Goal: Find specific page/section: Find specific page/section

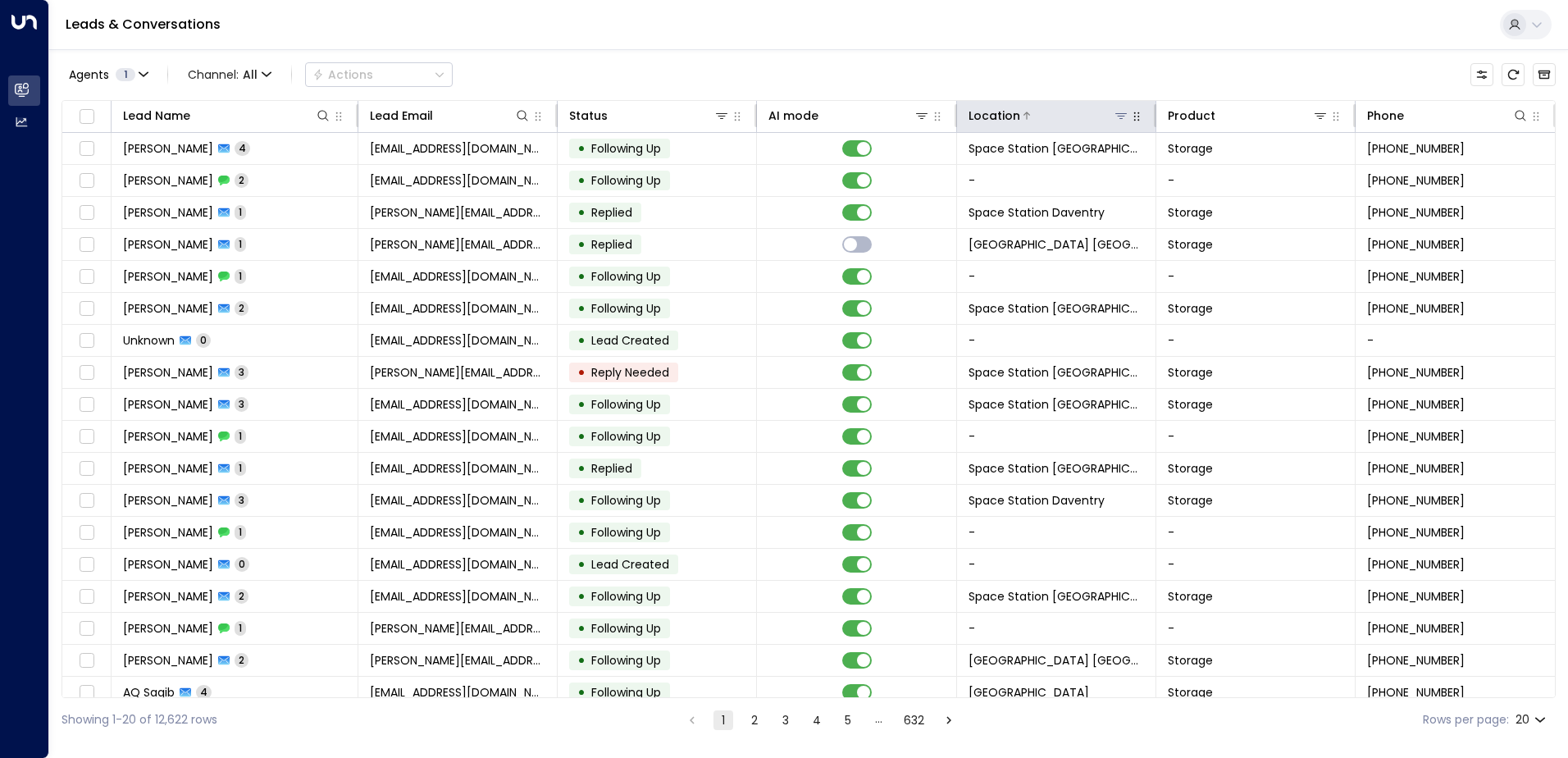
click at [778, 116] on icon at bounding box center [1120, 116] width 12 height 5
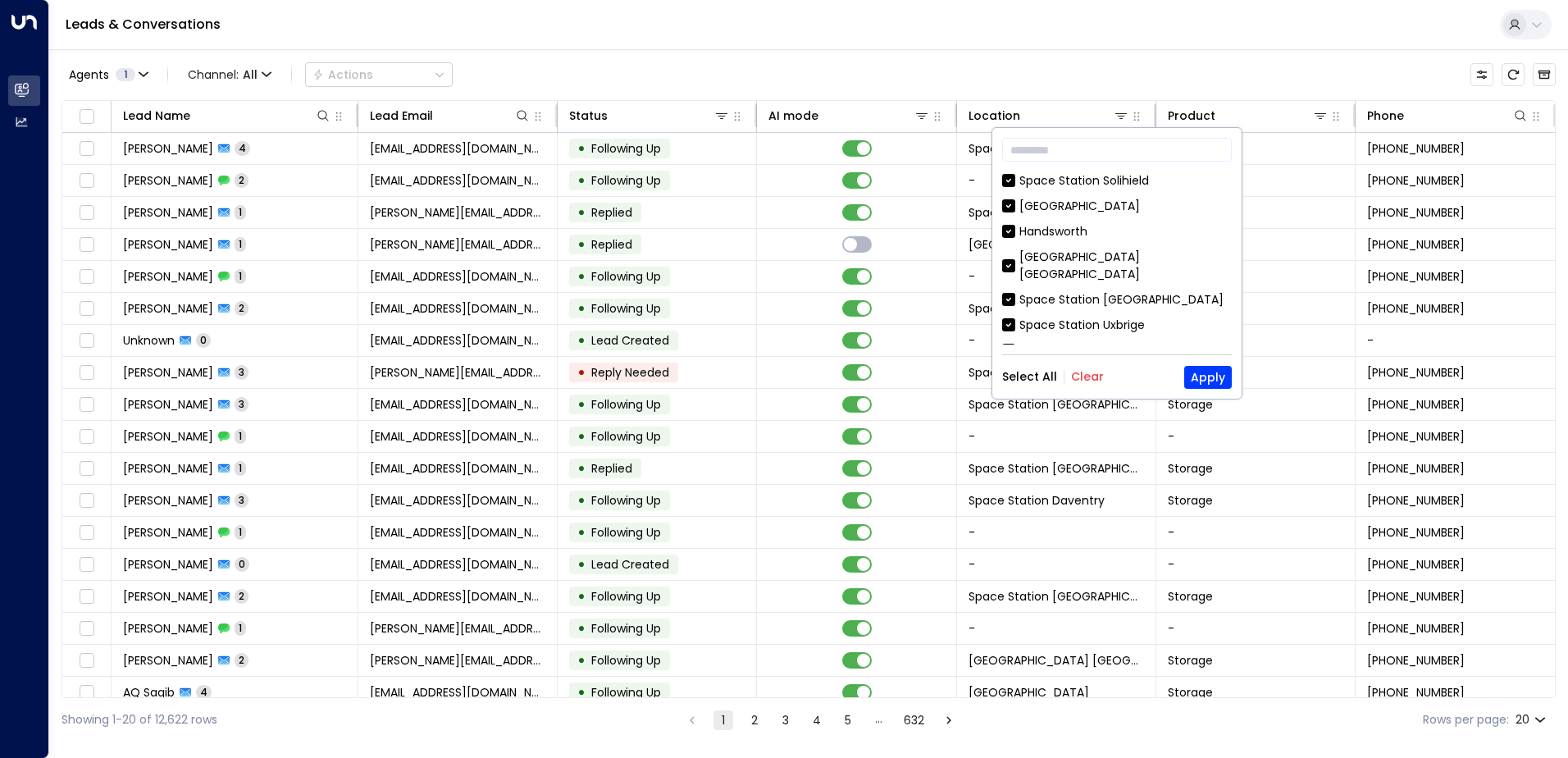
click at [778, 370] on button "Clear" at bounding box center [1087, 376] width 33 height 13
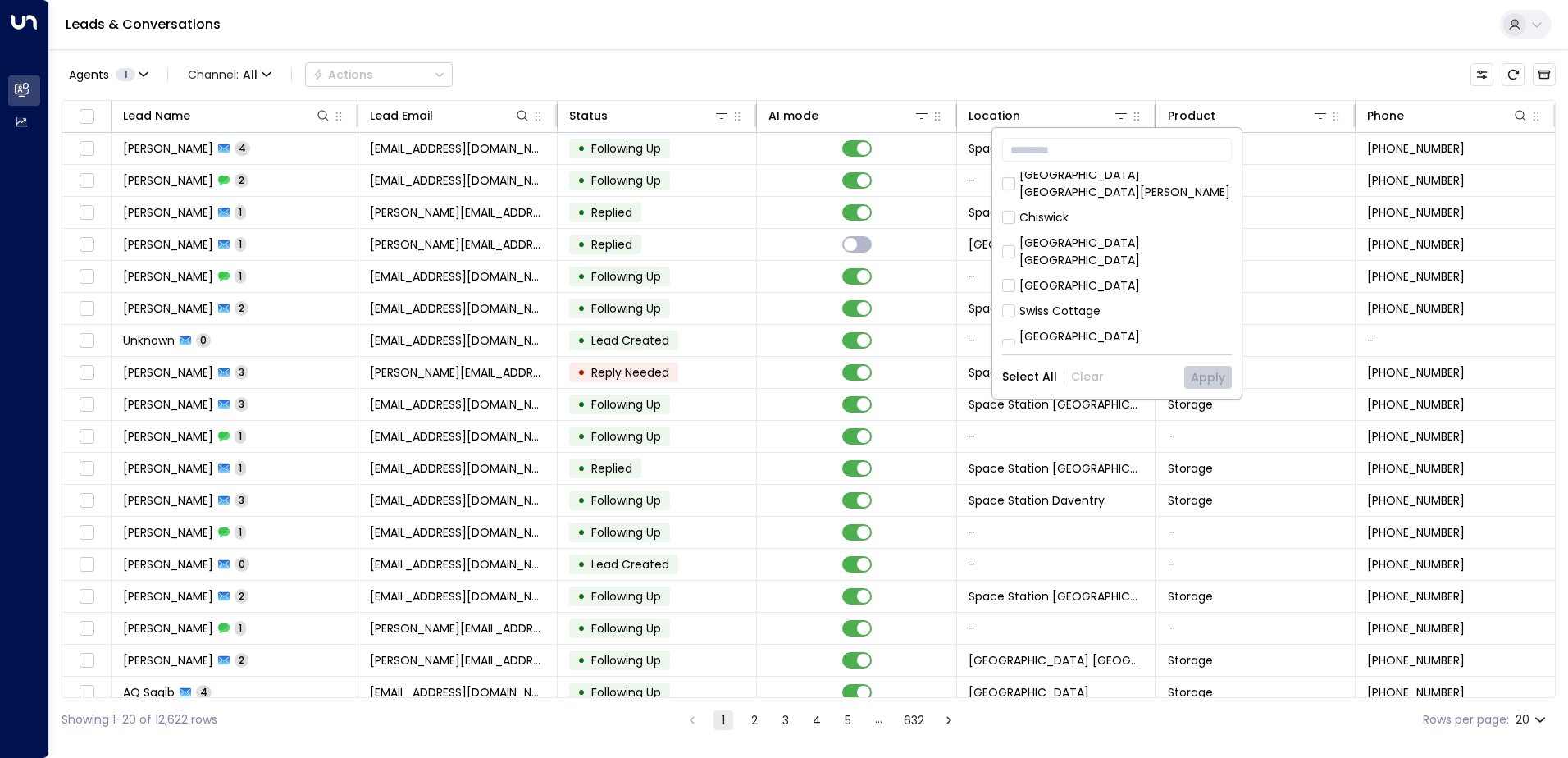
scroll to position [656, 0]
click at [778, 289] on div "[GEOGRAPHIC_DATA] [GEOGRAPHIC_DATA]" at bounding box center [1125, 306] width 212 height 35
click at [778, 378] on button "Apply" at bounding box center [1207, 378] width 47 height 23
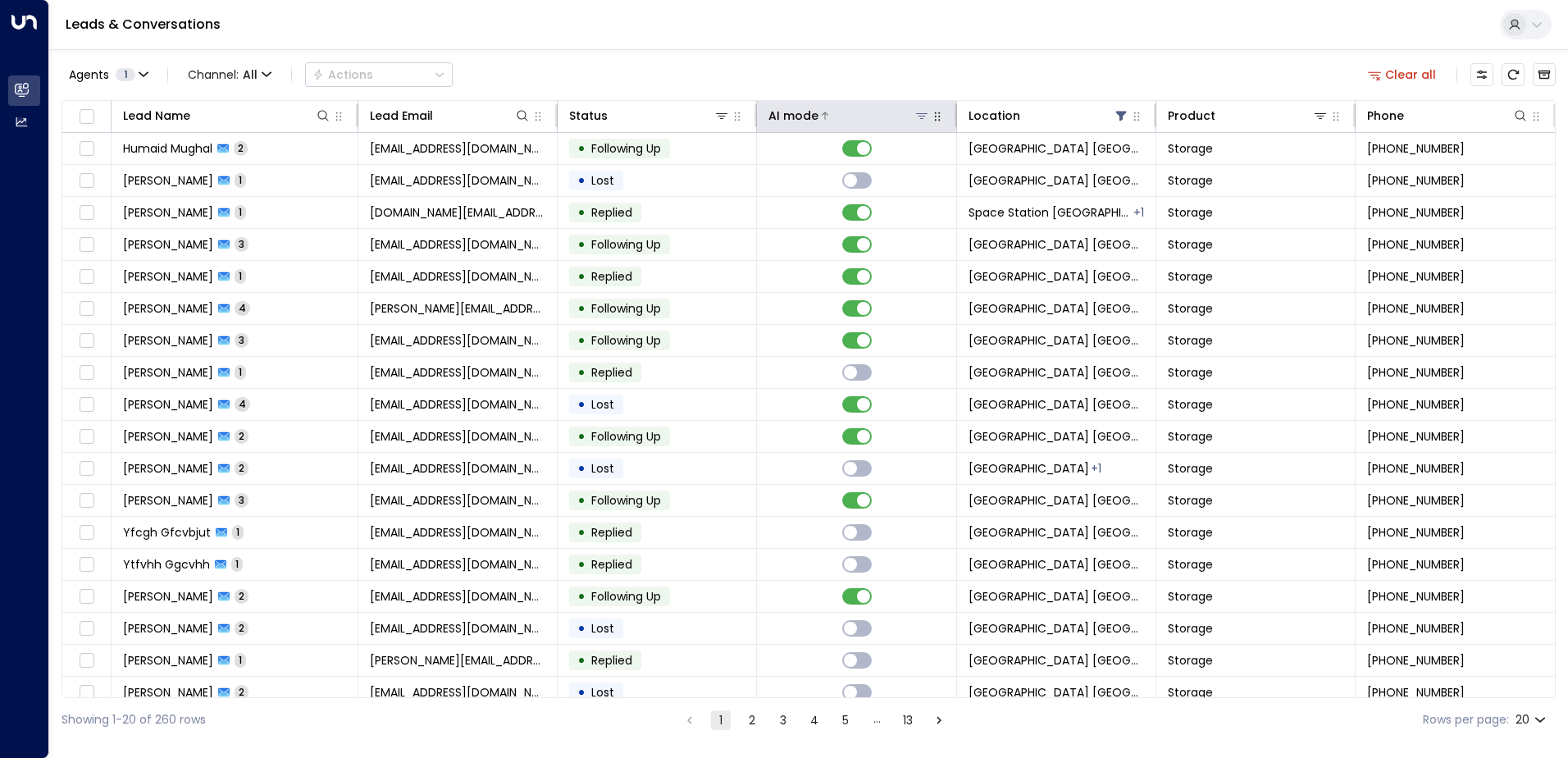
click at [778, 114] on div "AI mode" at bounding box center [793, 116] width 50 height 20
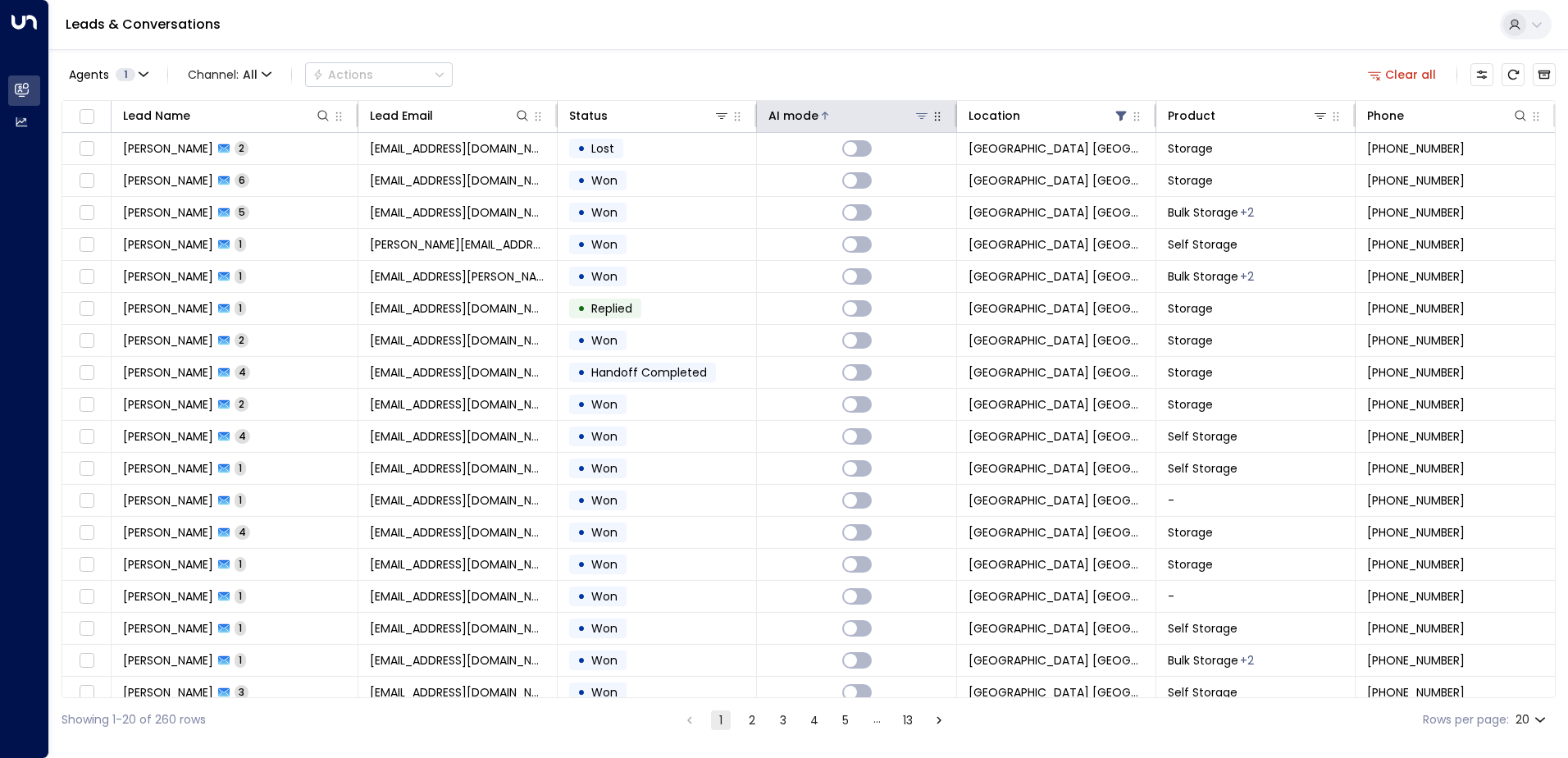
click at [778, 117] on div "AI mode" at bounding box center [793, 116] width 50 height 20
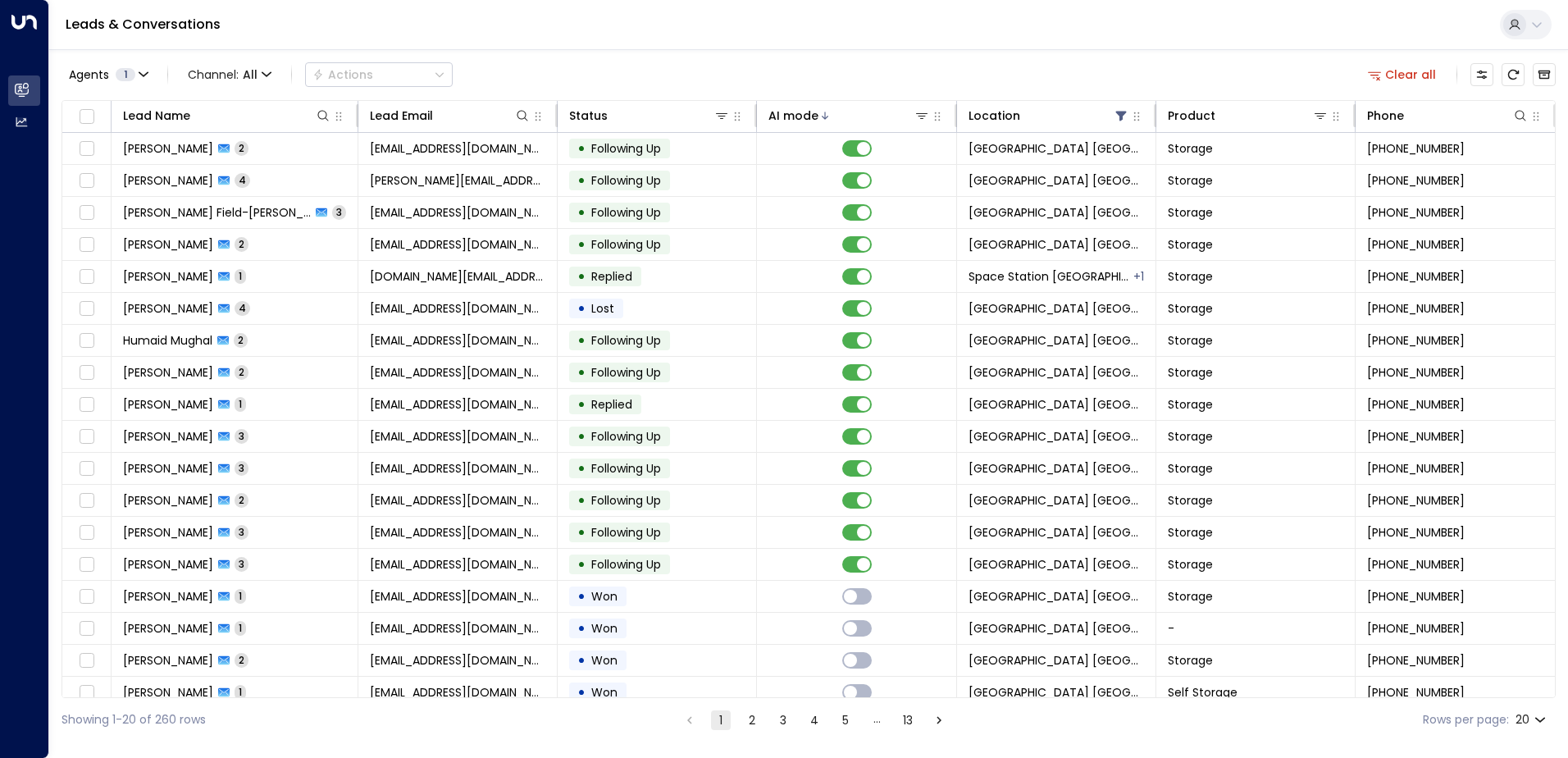
click at [778, 65] on div "Agents 1 Channel: All Actions Clear all" at bounding box center [808, 74] width 1494 height 35
